Goal: Information Seeking & Learning: Learn about a topic

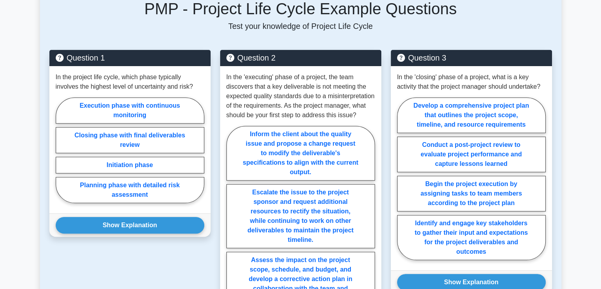
scroll to position [284, 0]
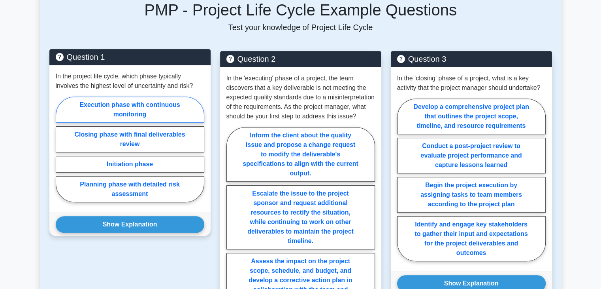
click at [176, 115] on label "Execution phase with continuous monitoring" at bounding box center [130, 109] width 149 height 26
click at [61, 149] on input "Execution phase with continuous monitoring" at bounding box center [58, 151] width 5 height 5
radio input "true"
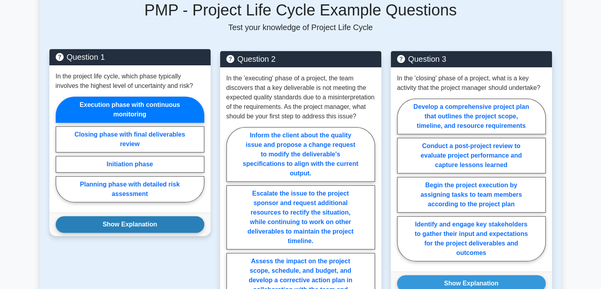
click at [171, 227] on button "Show Explanation" at bounding box center [130, 224] width 149 height 17
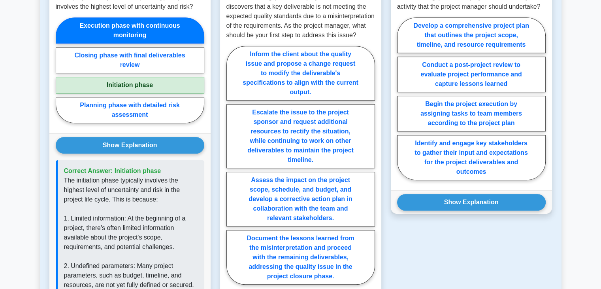
scroll to position [388, 0]
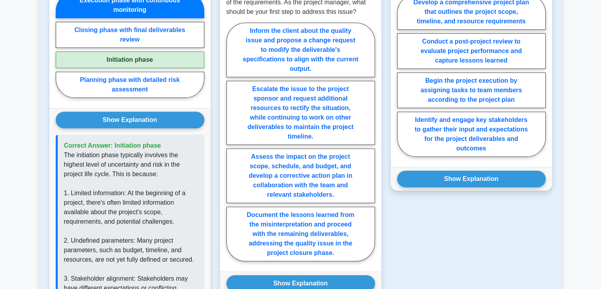
click at [193, 61] on label "Initiation phase" at bounding box center [130, 59] width 149 height 17
click at [61, 50] on input "Initiation phase" at bounding box center [58, 47] width 5 height 5
radio input "true"
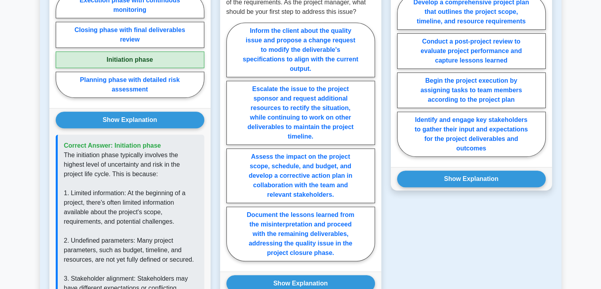
click at [193, 61] on label "Initiation phase" at bounding box center [130, 59] width 149 height 17
click at [61, 50] on input "Initiation phase" at bounding box center [58, 47] width 5 height 5
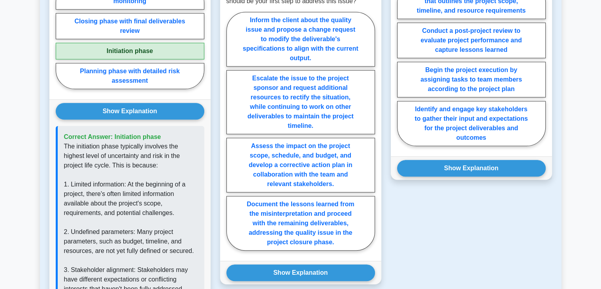
scroll to position [400, 0]
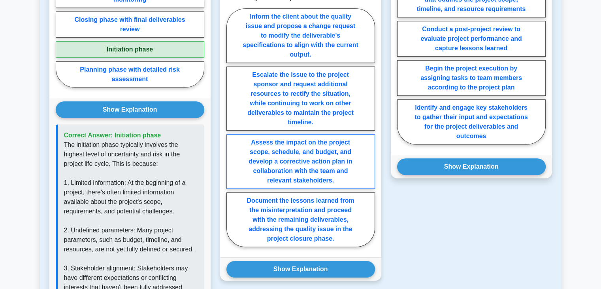
click at [349, 164] on label "Assess the impact on the project scope, schedule, and budget, and develop a cor…" at bounding box center [301, 161] width 149 height 55
click at [232, 132] on input "Assess the impact on the project scope, schedule, and budget, and develop a cor…" at bounding box center [229, 129] width 5 height 5
radio input "true"
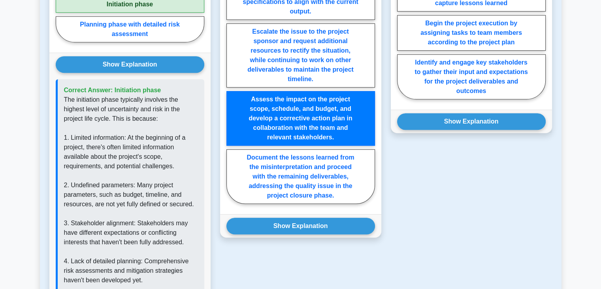
scroll to position [476, 0]
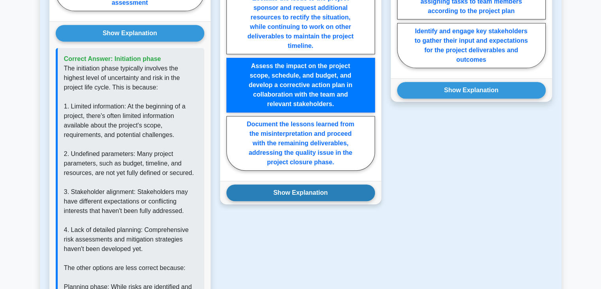
click at [336, 201] on button "Show Explanation" at bounding box center [301, 192] width 149 height 17
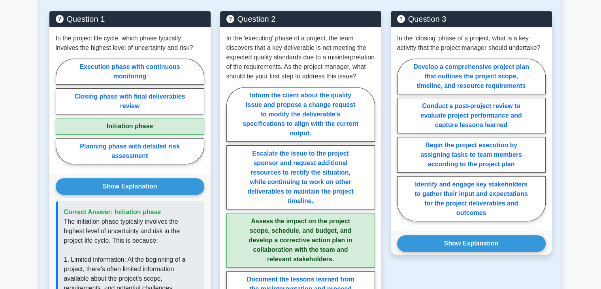
scroll to position [327, 0]
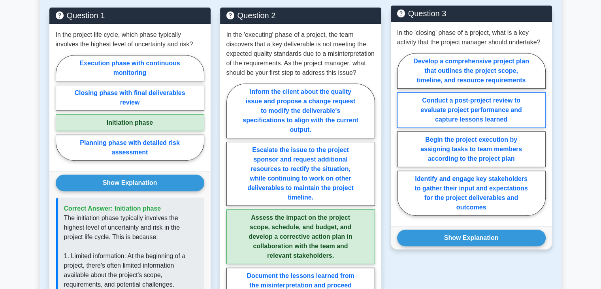
click at [537, 98] on label "Conduct a post-project review to evaluate project performance and capture lesso…" at bounding box center [471, 110] width 149 height 36
click at [403, 134] on input "Conduct a post-project review to evaluate project performance and capture lesso…" at bounding box center [399, 136] width 5 height 5
radio input "true"
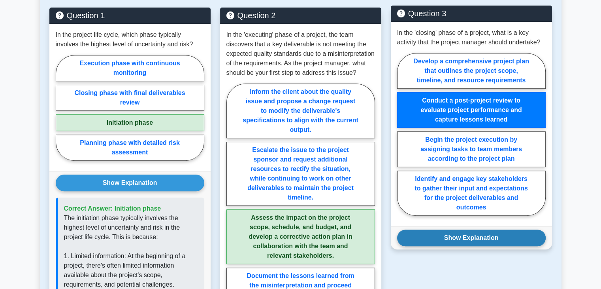
click at [478, 238] on button "Show Explanation" at bounding box center [471, 237] width 149 height 17
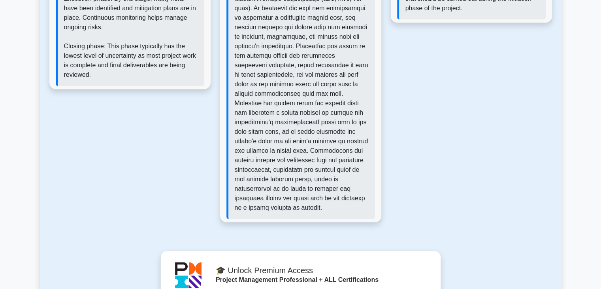
scroll to position [810, 0]
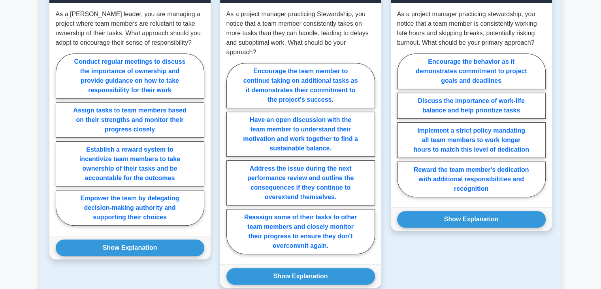
scroll to position [349, 0]
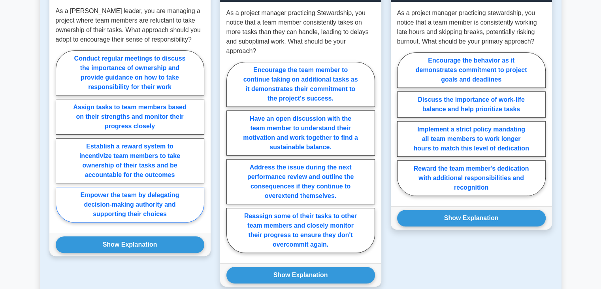
click at [164, 215] on label "Empower the team by delegating decision-making authority and supporting their c…" at bounding box center [130, 205] width 149 height 36
click at [61, 141] on input "Empower the team by delegating decision-making authority and supporting their c…" at bounding box center [58, 138] width 5 height 5
radio input "true"
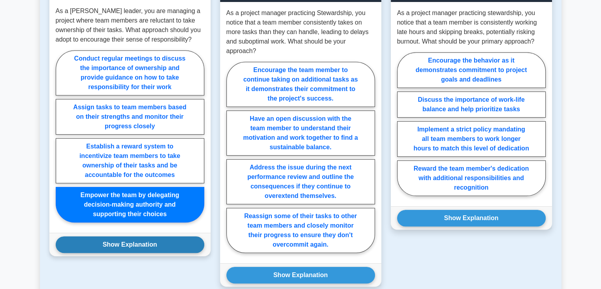
click at [162, 244] on button "Show Explanation" at bounding box center [130, 244] width 149 height 17
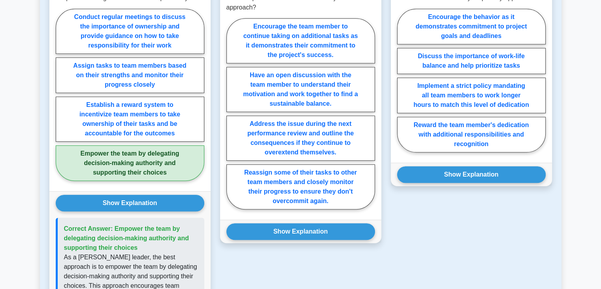
scroll to position [394, 0]
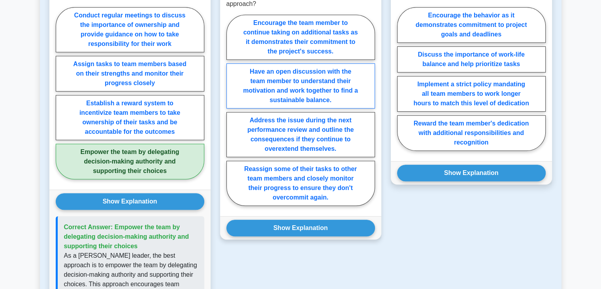
click at [342, 98] on label "Have an open discussion with the team member to understand their motivation and…" at bounding box center [301, 85] width 149 height 45
click at [232, 110] on input "Have an open discussion with the team member to understand their motivation and…" at bounding box center [229, 112] width 5 height 5
radio input "true"
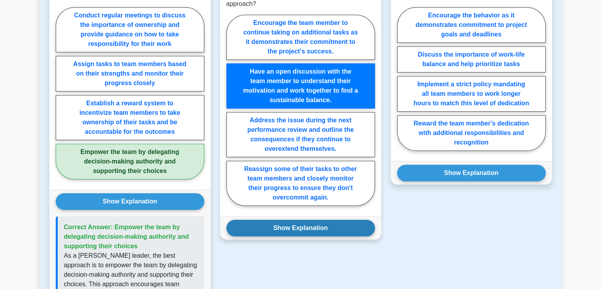
click at [335, 223] on button "Show Explanation" at bounding box center [301, 227] width 149 height 17
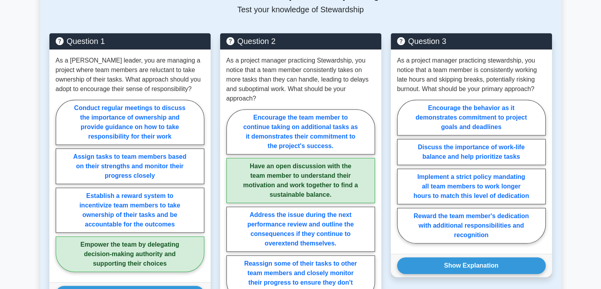
scroll to position [324, 0]
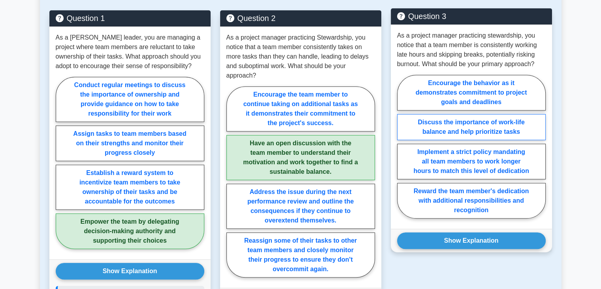
click at [514, 127] on label "Discuss the importance of work-life balance and help prioritize tasks" at bounding box center [471, 127] width 149 height 26
click at [403, 146] on input "Discuss the importance of work-life balance and help prioritize tasks" at bounding box center [399, 148] width 5 height 5
radio input "true"
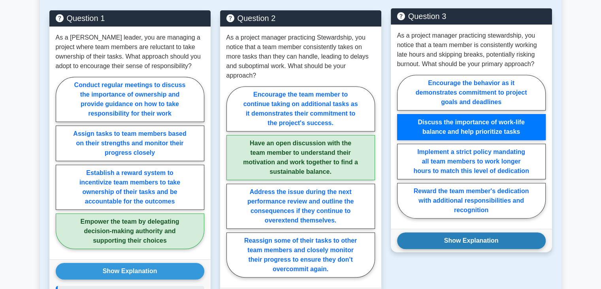
click at [485, 244] on button "Show Explanation" at bounding box center [471, 240] width 149 height 17
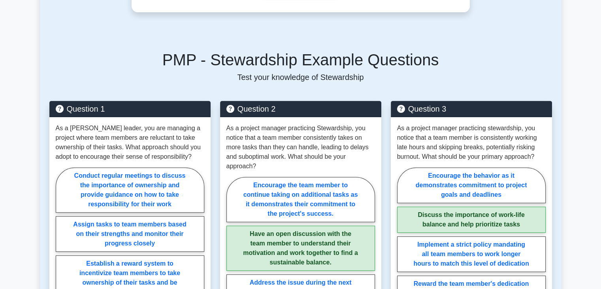
scroll to position [158, 0]
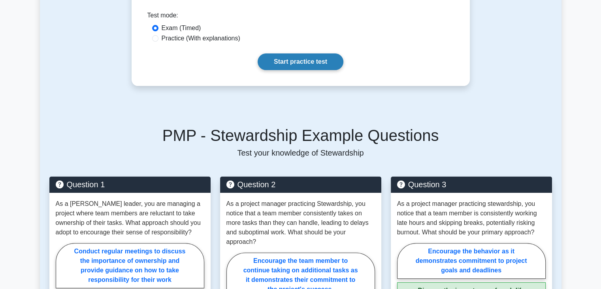
click at [278, 62] on link "Start practice test" at bounding box center [301, 61] width 86 height 17
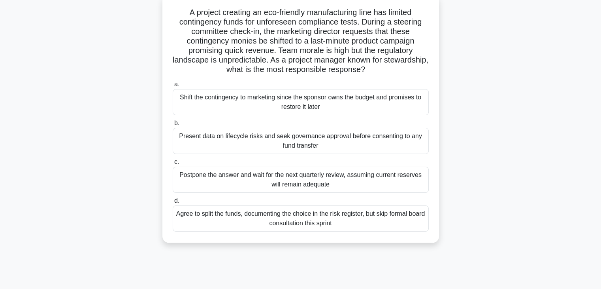
scroll to position [62, 0]
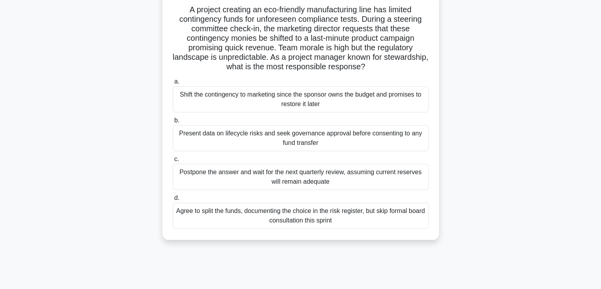
drag, startPoint x: 334, startPoint y: 141, endPoint x: 335, endPoint y: 97, distance: 44.3
click at [335, 97] on div "a. Shift the contingency to marketing since the sponsor owns the budget and pro…" at bounding box center [301, 152] width 266 height 155
click at [300, 101] on div "Shift the contingency to marketing since the sponsor owns the budget and promis…" at bounding box center [301, 99] width 256 height 26
click at [173, 84] on input "a. Shift the contingency to marketing since the sponsor owns the budget and pro…" at bounding box center [173, 81] width 0 height 5
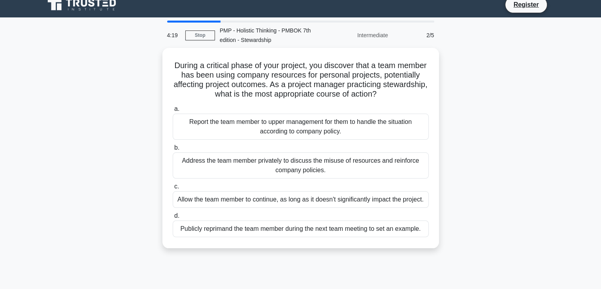
scroll to position [0, 0]
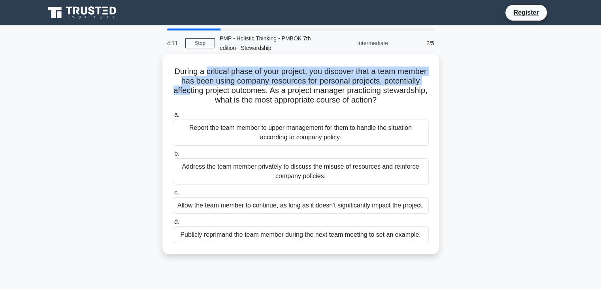
drag, startPoint x: 220, startPoint y: 70, endPoint x: 230, endPoint y: 90, distance: 22.3
click at [230, 90] on h5 "During a critical phase of your project, you discover that a team member has be…" at bounding box center [301, 85] width 258 height 39
click at [229, 90] on h5 "During a critical phase of your project, you discover that a team member has be…" at bounding box center [301, 85] width 258 height 39
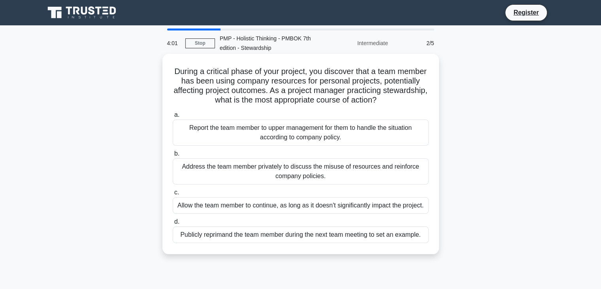
click at [227, 173] on div "Address the team member privately to discuss the misuse of resources and reinfo…" at bounding box center [301, 171] width 256 height 26
click at [173, 156] on input "b. Address the team member privately to discuss the misuse of resources and rei…" at bounding box center [173, 153] width 0 height 5
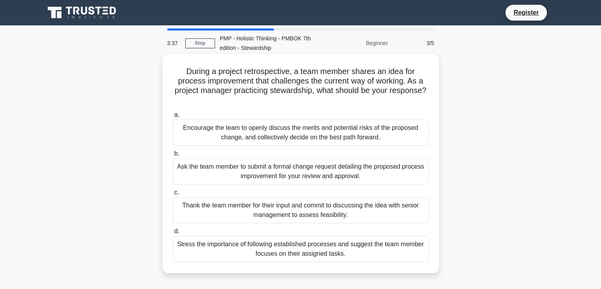
click at [245, 135] on div "Encourage the team to openly discuss the merits and potential risks of the prop…" at bounding box center [301, 132] width 256 height 26
click at [173, 117] on input "a. Encourage the team to openly discuss the merits and potential risks of the p…" at bounding box center [173, 114] width 0 height 5
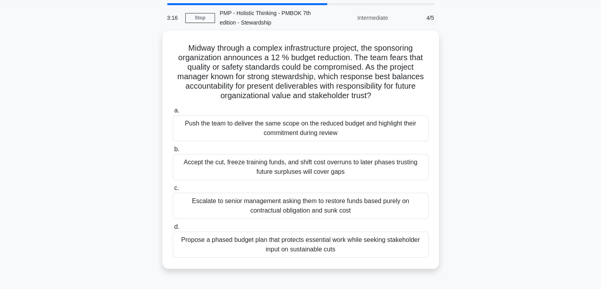
scroll to position [24, 0]
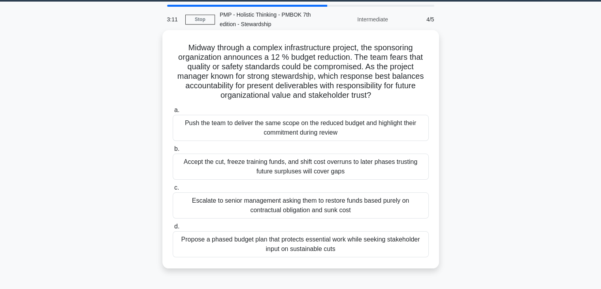
click at [352, 244] on div "Propose a phased budget plan that protects essential work while seeking stakeho…" at bounding box center [301, 244] width 256 height 26
click at [173, 229] on input "d. Propose a phased budget plan that protects essential work while seeking stak…" at bounding box center [173, 226] width 0 height 5
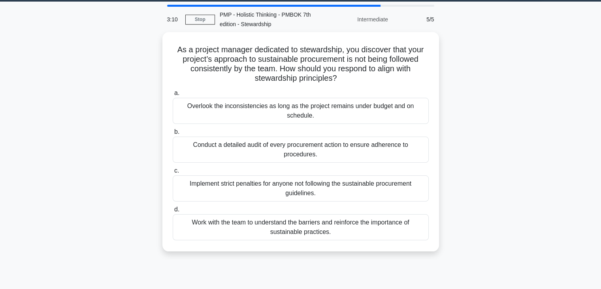
scroll to position [0, 0]
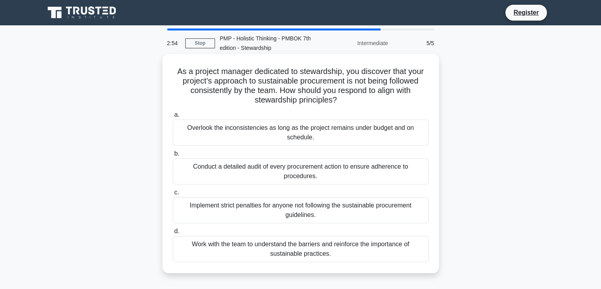
click at [362, 251] on div "Work with the team to understand the barriers and reinforce the importance of s…" at bounding box center [301, 249] width 256 height 26
click at [173, 234] on input "d. Work with the team to understand the barriers and reinforce the importance o…" at bounding box center [173, 231] width 0 height 5
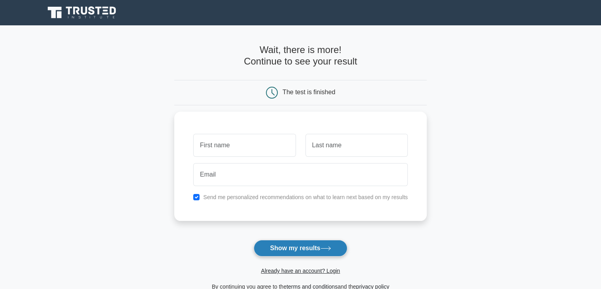
click at [337, 243] on button "Show my results" at bounding box center [300, 248] width 93 height 17
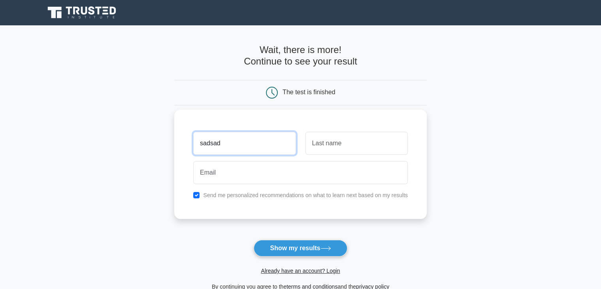
type input "sadsad"
click at [375, 146] on input "text" at bounding box center [357, 143] width 102 height 23
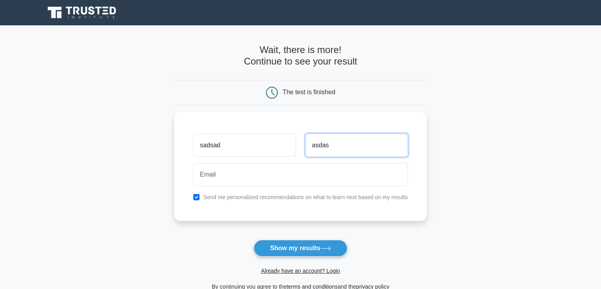
type input "asdas"
click at [314, 257] on div "Already have an account? Login" at bounding box center [300, 265] width 253 height 19
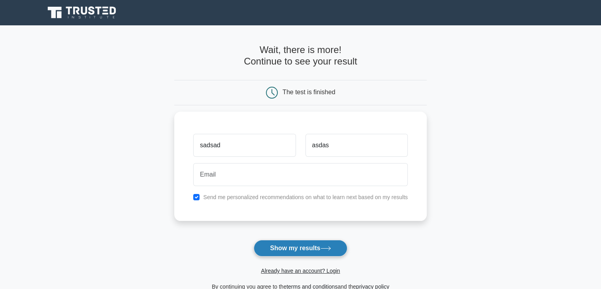
click at [312, 251] on button "Show my results" at bounding box center [300, 248] width 93 height 17
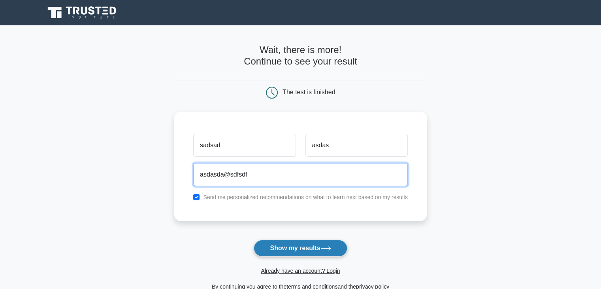
type input "asdasda@sdfsdf"
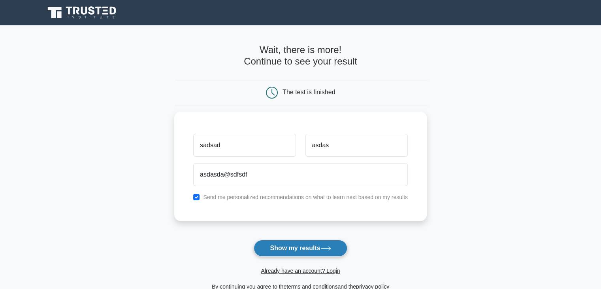
click at [282, 249] on button "Show my results" at bounding box center [300, 248] width 93 height 17
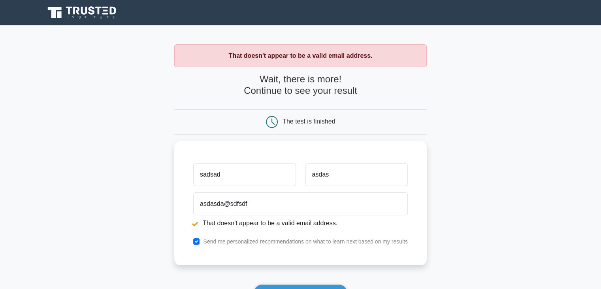
scroll to position [153, 0]
